Goal: Task Accomplishment & Management: Manage account settings

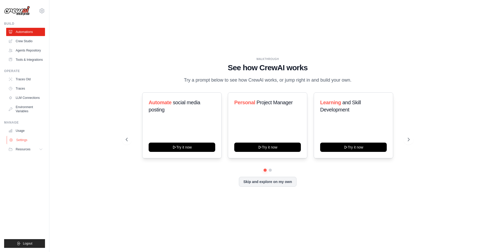
click at [22, 143] on link "Settings" at bounding box center [26, 140] width 39 height 8
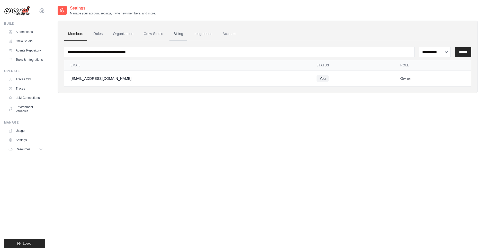
click at [183, 33] on link "Billing" at bounding box center [179, 34] width 18 height 14
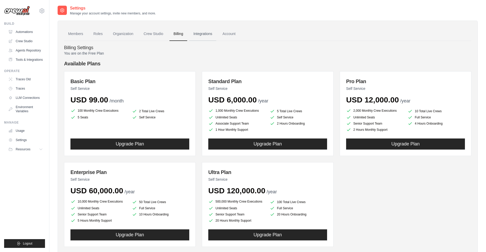
click at [207, 35] on link "Integrations" at bounding box center [202, 34] width 27 height 14
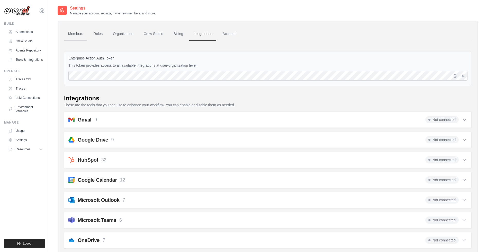
click at [73, 33] on link "Members" at bounding box center [75, 34] width 23 height 14
